Goal: Find specific page/section: Find specific page/section

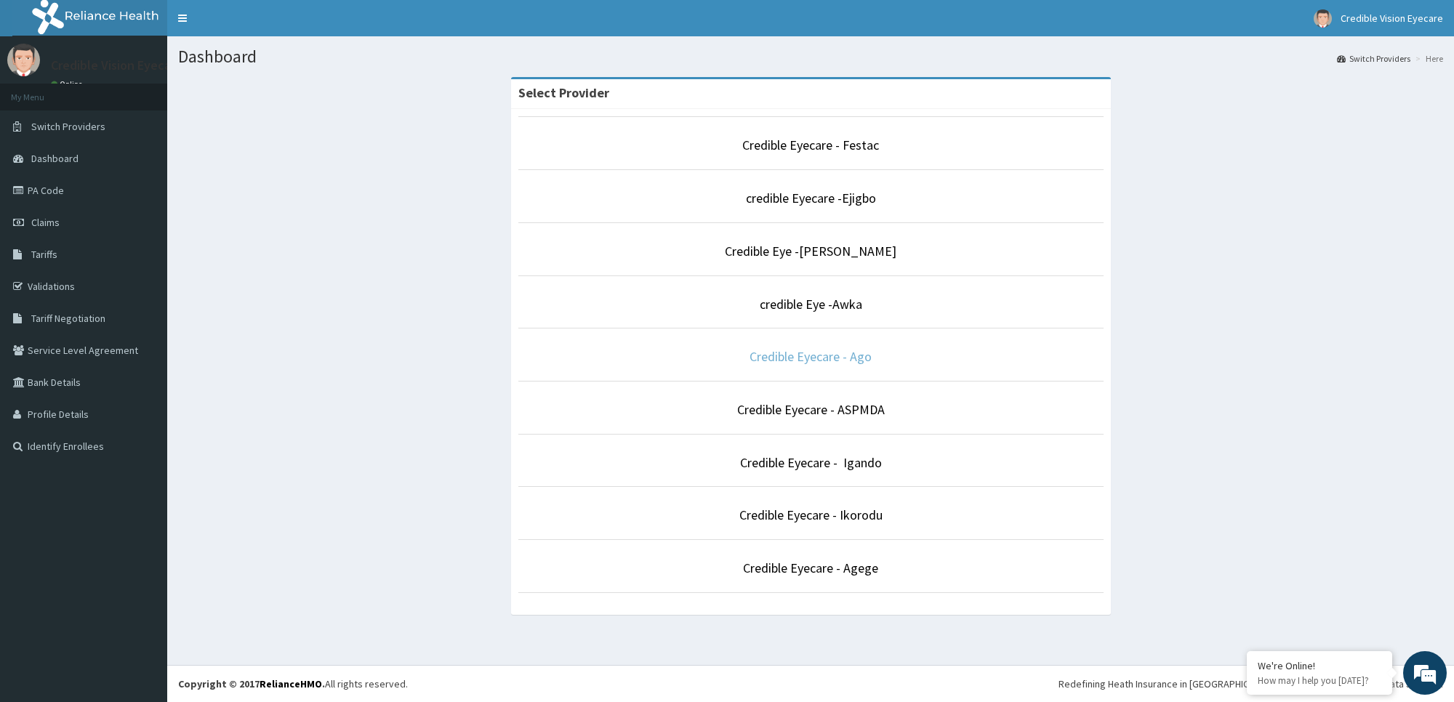
click at [822, 355] on link "Credible Eyecare - Ago" at bounding box center [810, 356] width 122 height 17
click at [834, 196] on link "credible Eyecare -Ejigbo" at bounding box center [811, 198] width 130 height 17
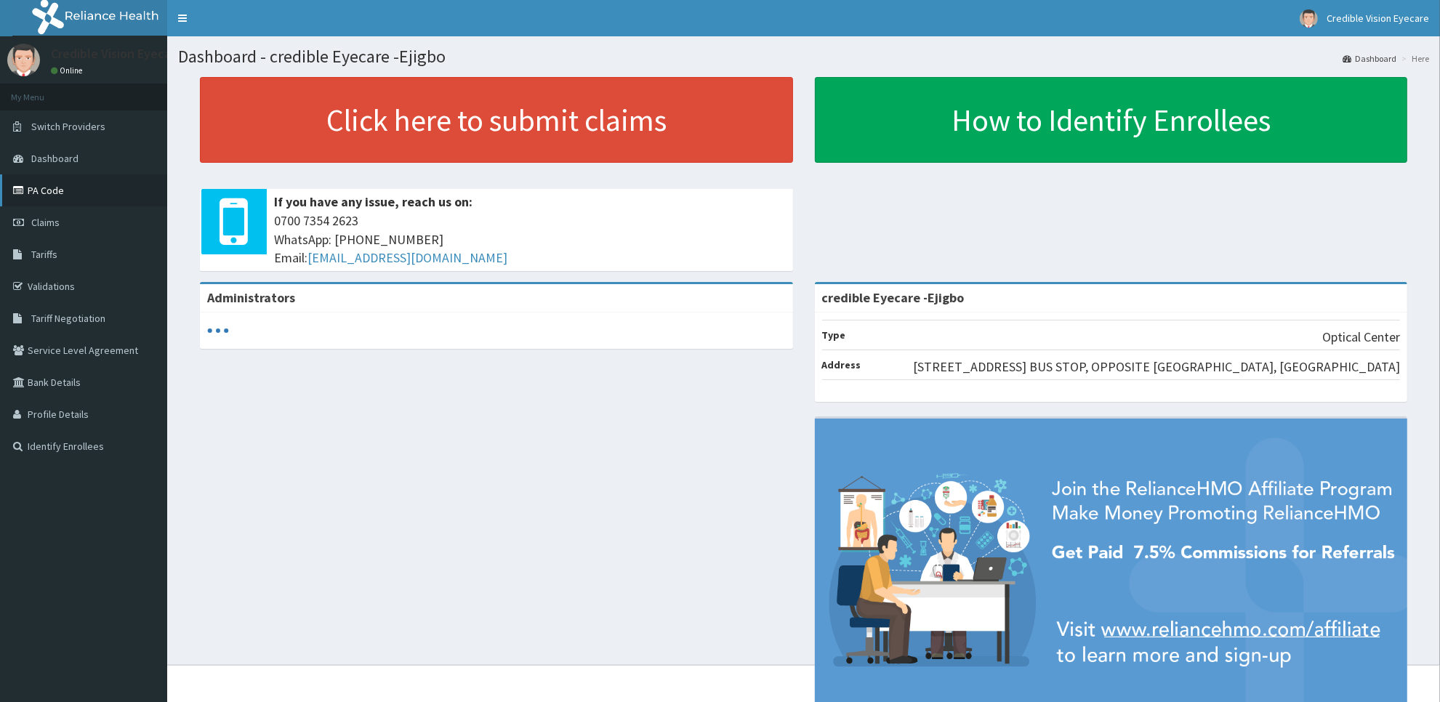
click at [129, 190] on link "PA Code" at bounding box center [83, 190] width 167 height 32
